Goal: Information Seeking & Learning: Learn about a topic

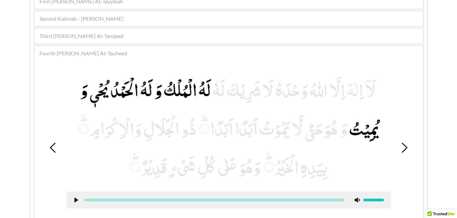
click at [406, 145] on icon at bounding box center [404, 148] width 10 height 10
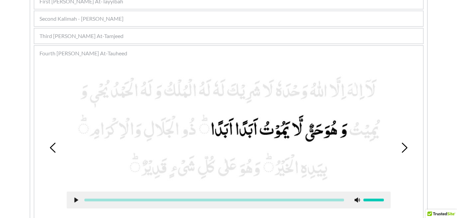
click at [74, 200] on icon at bounding box center [76, 200] width 5 height 5
click at [74, 200] on use at bounding box center [76, 200] width 4 height 5
click at [74, 200] on icon at bounding box center [76, 200] width 5 height 5
click at [74, 200] on use at bounding box center [76, 200] width 4 height 5
click at [75, 202] on use at bounding box center [76, 200] width 4 height 5
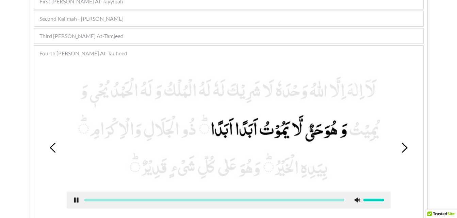
click at [75, 202] on use at bounding box center [76, 200] width 4 height 5
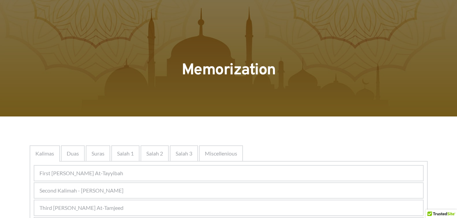
click at [168, 194] on div "Second Kalimah - [PERSON_NAME]" at bounding box center [228, 190] width 389 height 15
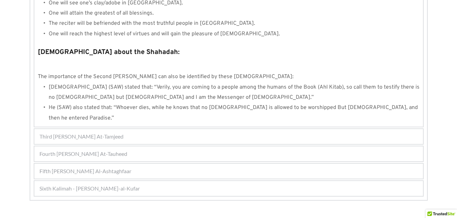
scroll to position [749, 0]
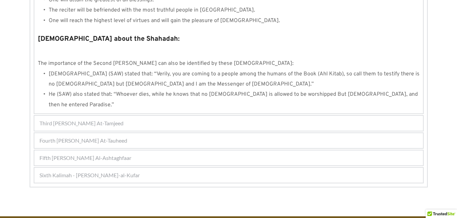
click at [176, 133] on div "Fourth [PERSON_NAME] At-Tauheed" at bounding box center [228, 140] width 389 height 15
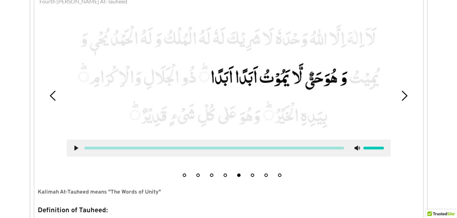
scroll to position [223, 0]
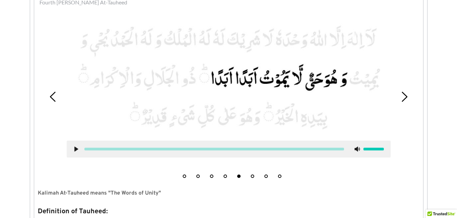
click at [403, 94] on use at bounding box center [405, 97] width 6 height 10
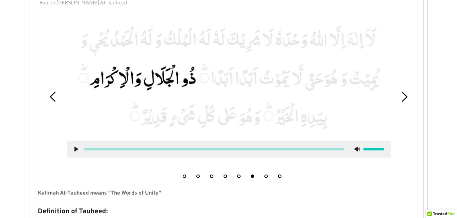
click at [49, 97] on icon at bounding box center [53, 97] width 10 height 10
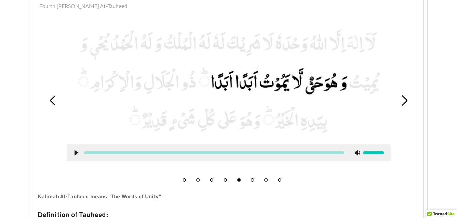
scroll to position [217, 0]
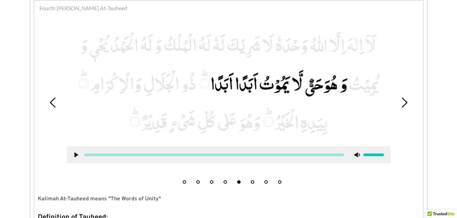
click at [75, 153] on use at bounding box center [76, 155] width 4 height 5
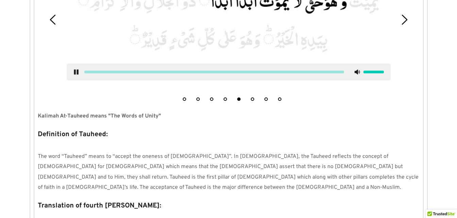
scroll to position [295, 0]
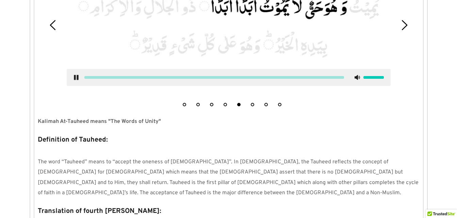
click at [74, 77] on use at bounding box center [76, 77] width 4 height 5
